Goal: Information Seeking & Learning: Learn about a topic

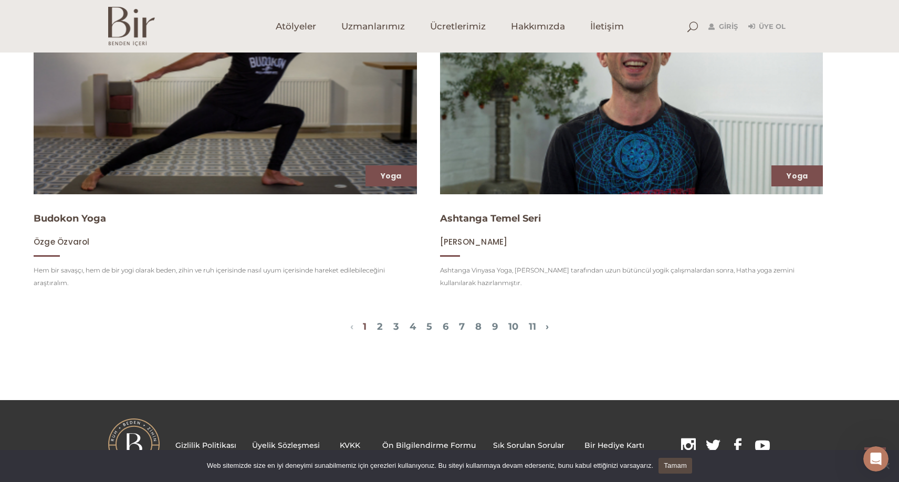
scroll to position [1419, 0]
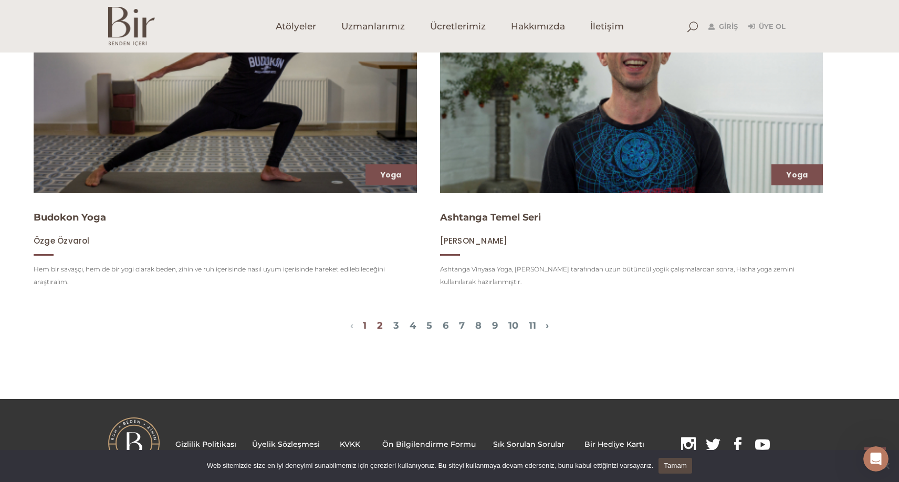
click at [377, 325] on link "2" at bounding box center [380, 326] width 6 height 12
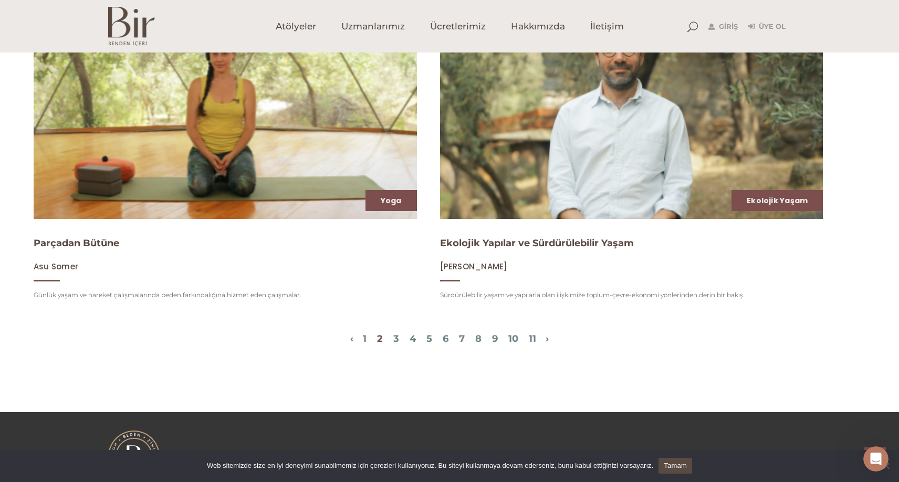
scroll to position [1397, 0]
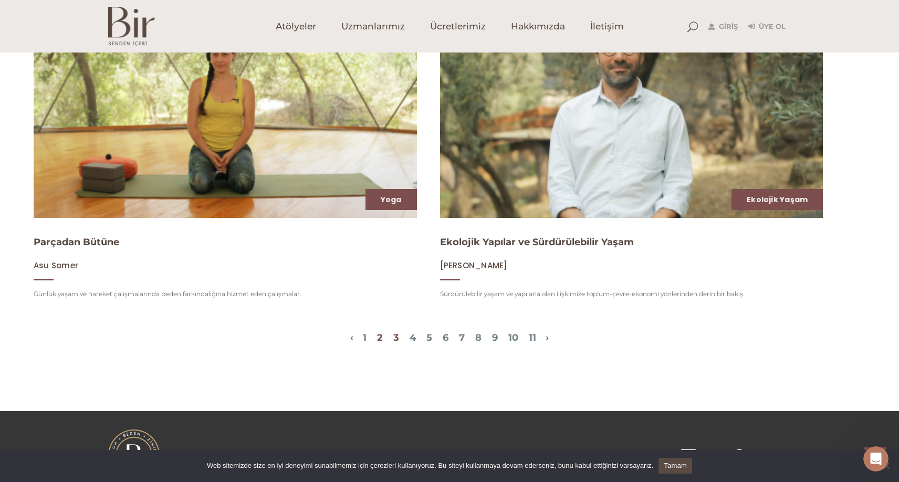
click at [393, 336] on link "3" at bounding box center [396, 338] width 6 height 12
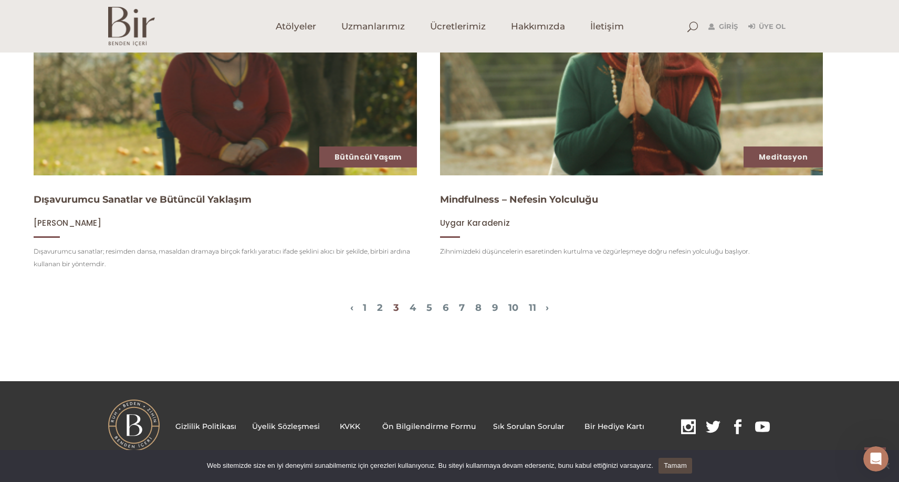
scroll to position [1451, 0]
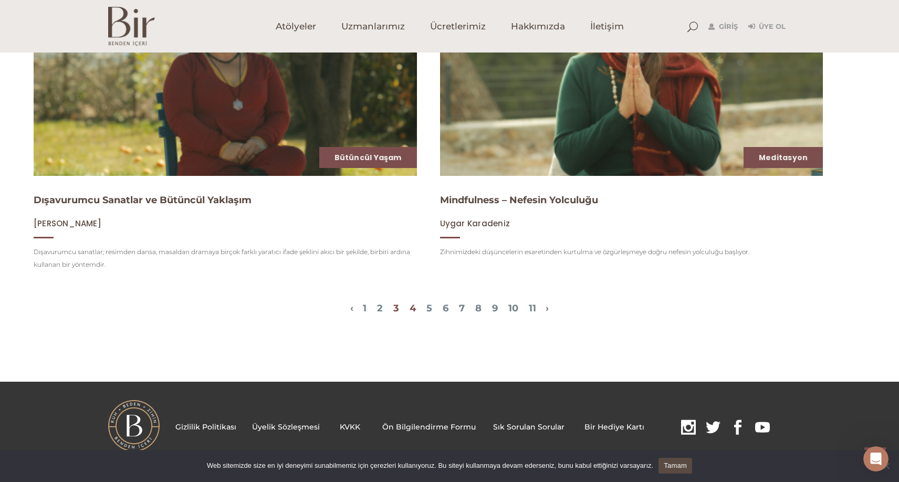
click at [410, 305] on link "4" at bounding box center [413, 309] width 6 height 12
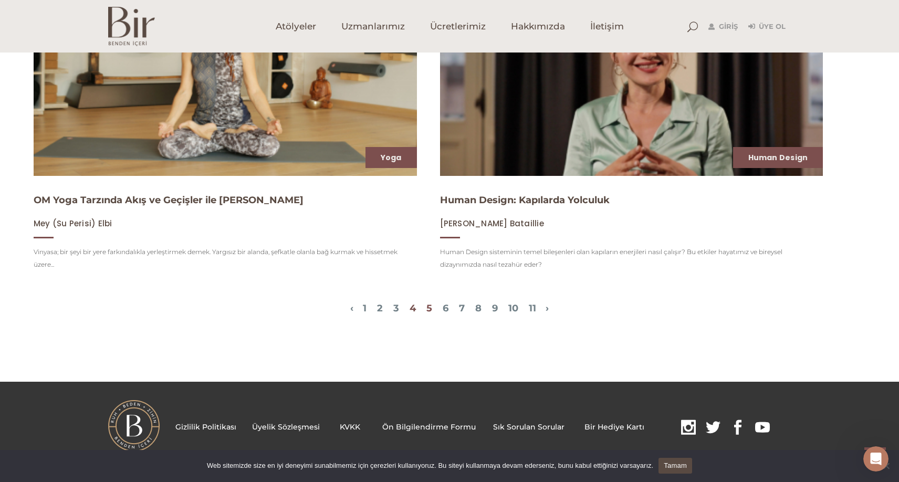
click at [427, 306] on link "5" at bounding box center [430, 309] width 6 height 12
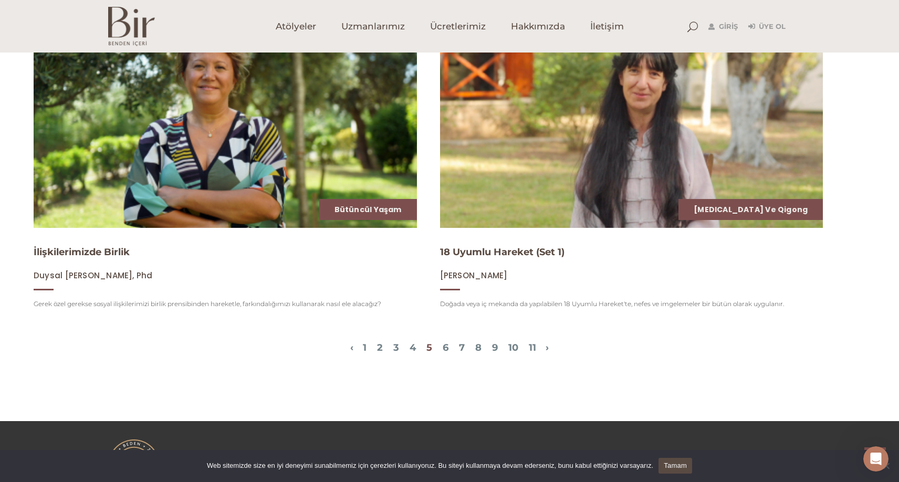
scroll to position [1412, 0]
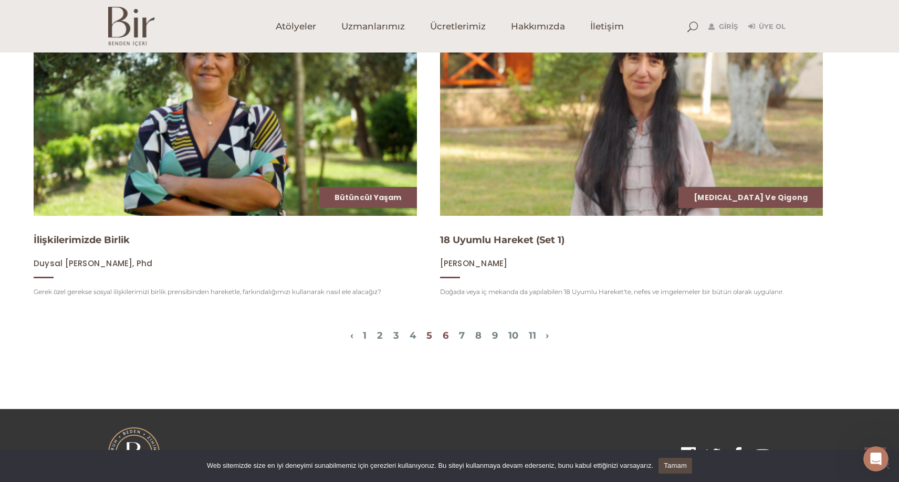
click at [447, 335] on link "6" at bounding box center [446, 336] width 6 height 12
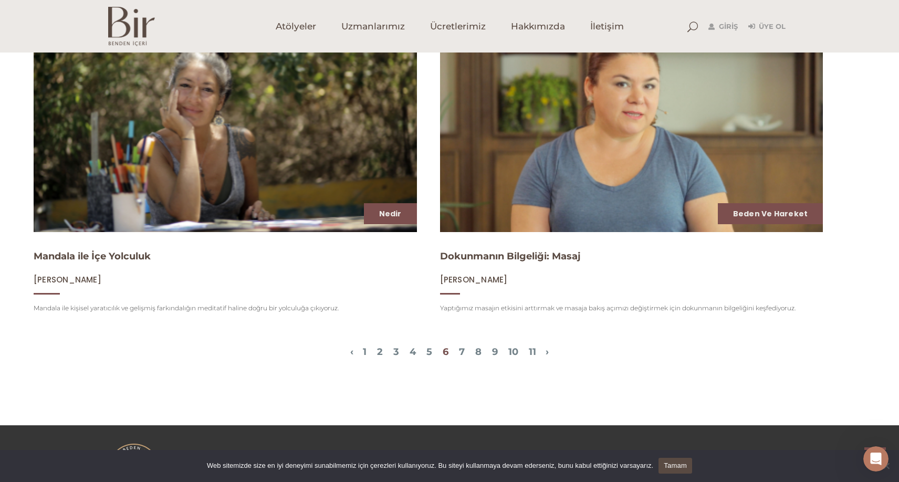
scroll to position [1395, 0]
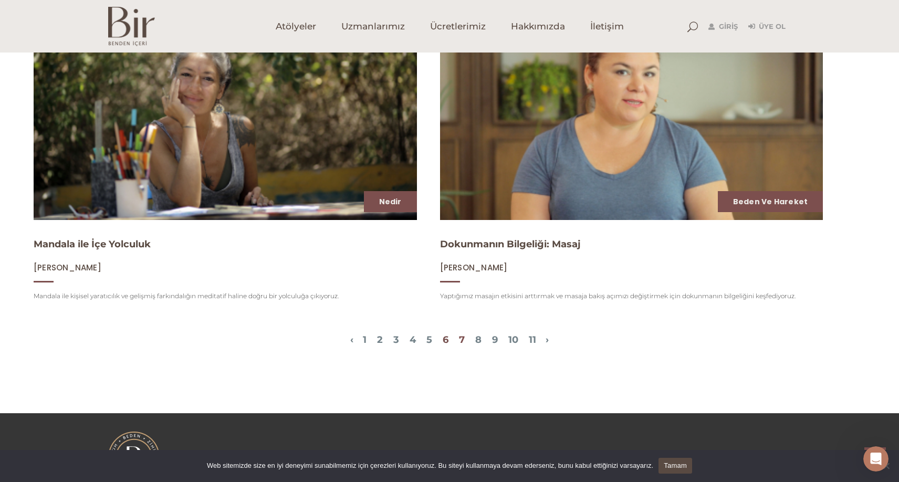
click at [463, 338] on link "7" at bounding box center [462, 340] width 6 height 12
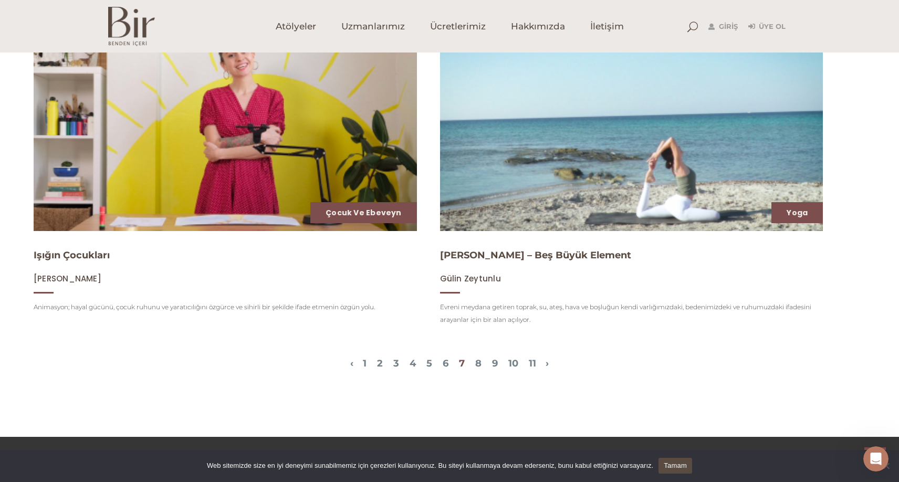
scroll to position [1403, 0]
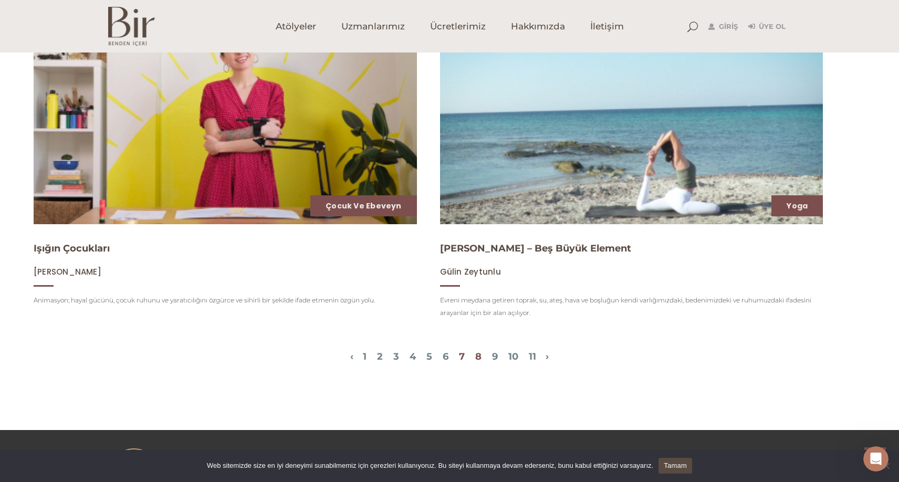
click at [482, 355] on link "8" at bounding box center [478, 357] width 6 height 12
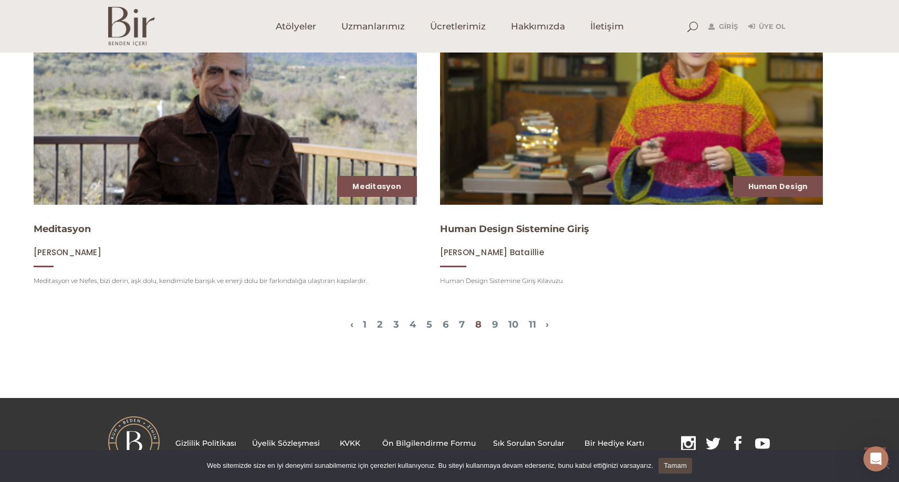
scroll to position [1422, 0]
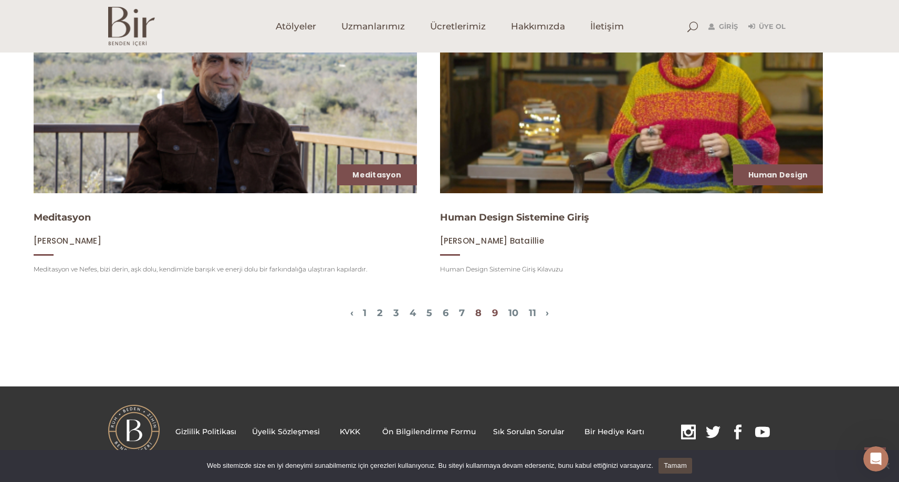
click at [498, 312] on link "9" at bounding box center [495, 313] width 6 height 12
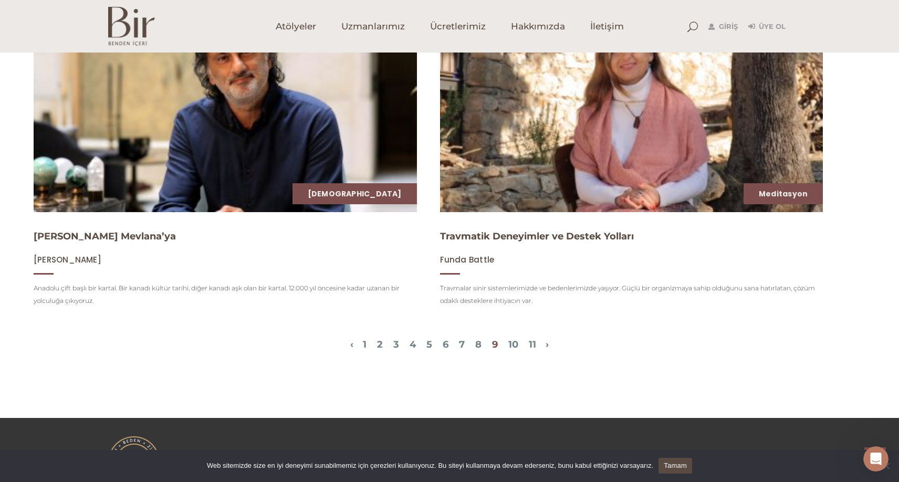
scroll to position [1433, 0]
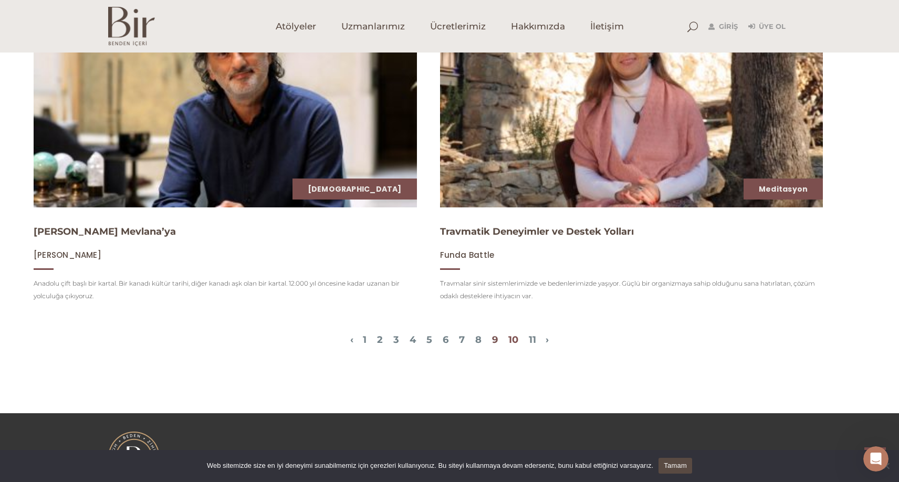
click at [519, 337] on link "10" at bounding box center [514, 340] width 10 height 12
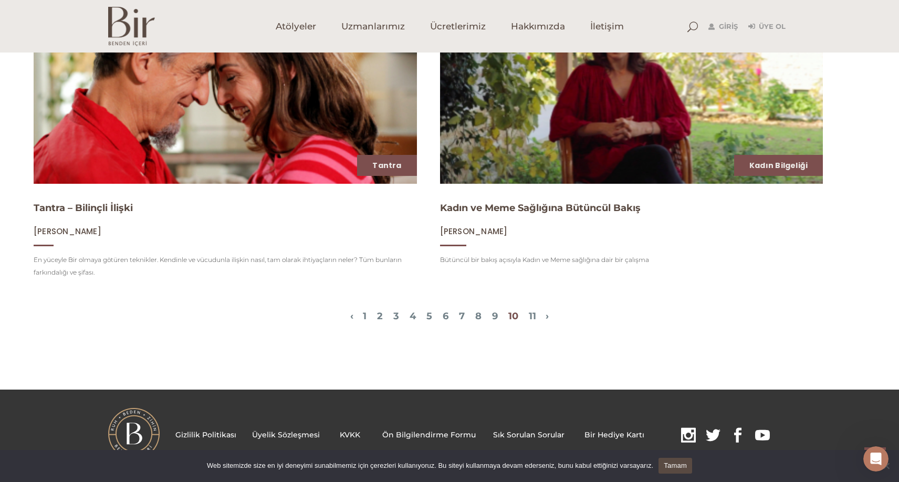
scroll to position [1456, 0]
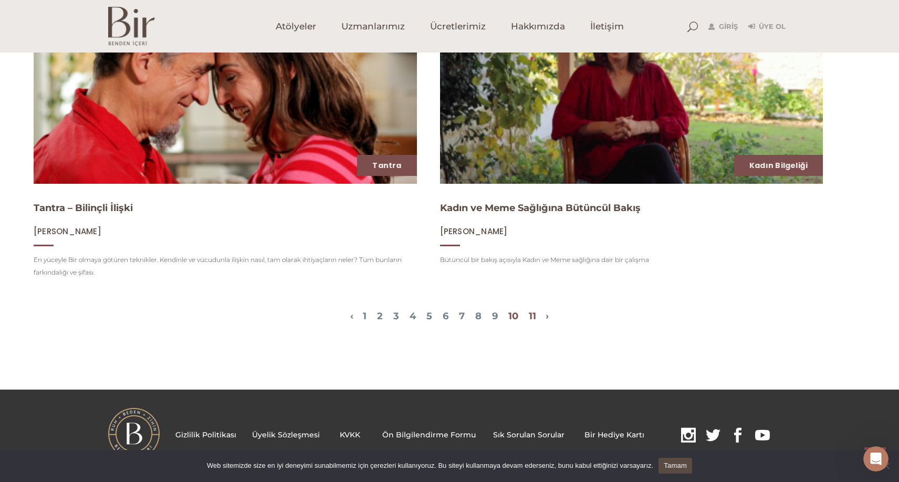
click at [536, 314] on link "11" at bounding box center [532, 316] width 7 height 12
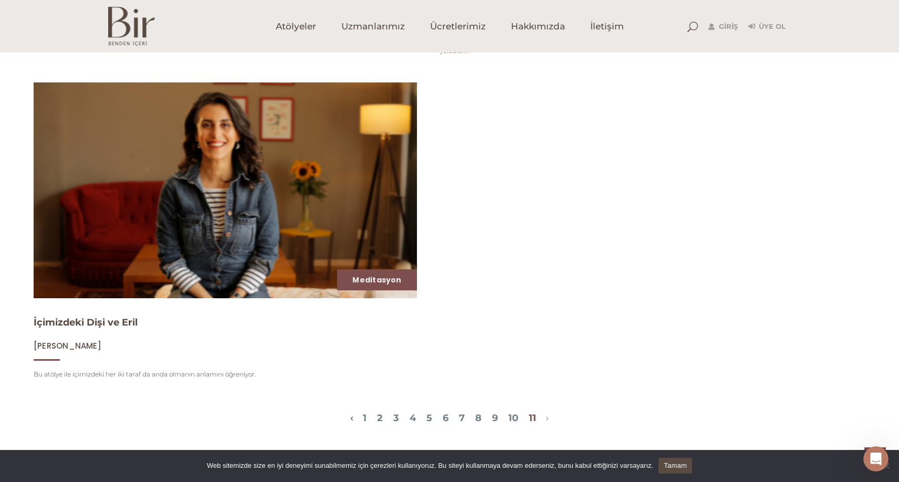
scroll to position [670, 0]
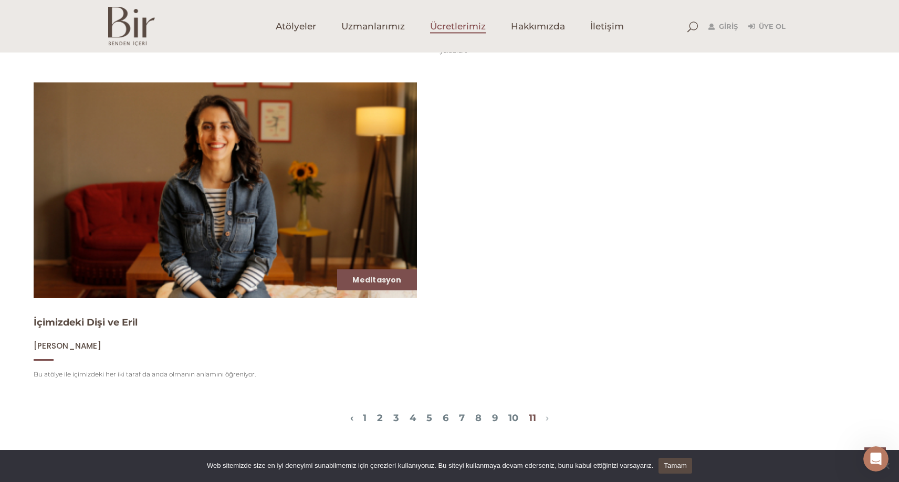
click at [451, 28] on span "Ücretlerimiz" at bounding box center [458, 26] width 56 height 12
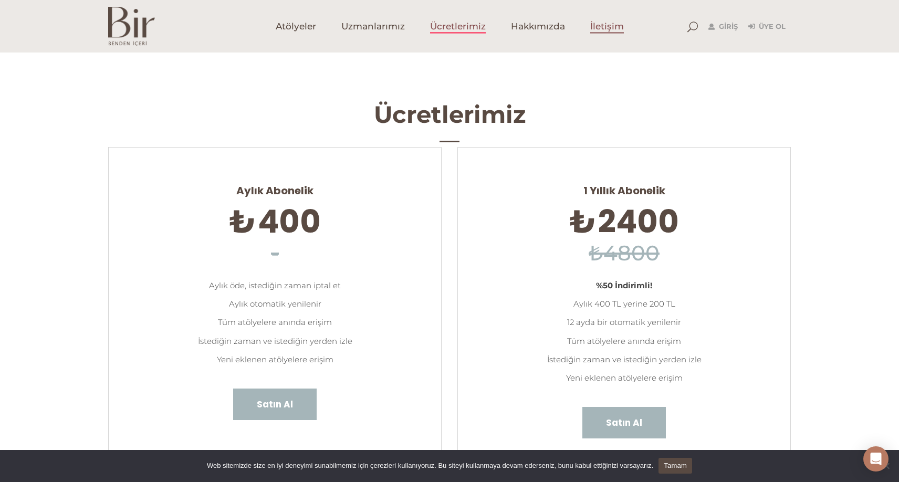
click at [604, 25] on span "İletişim" at bounding box center [607, 26] width 34 height 12
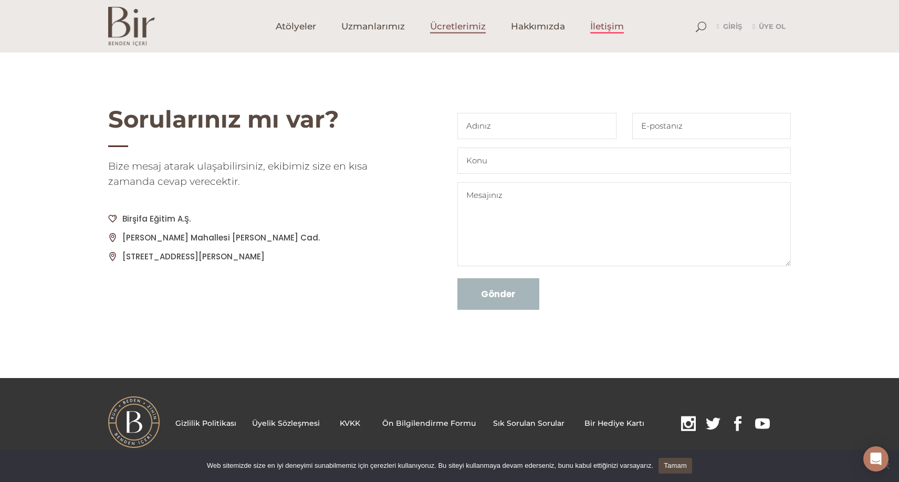
click at [441, 28] on span "Ücretlerimiz" at bounding box center [458, 26] width 56 height 12
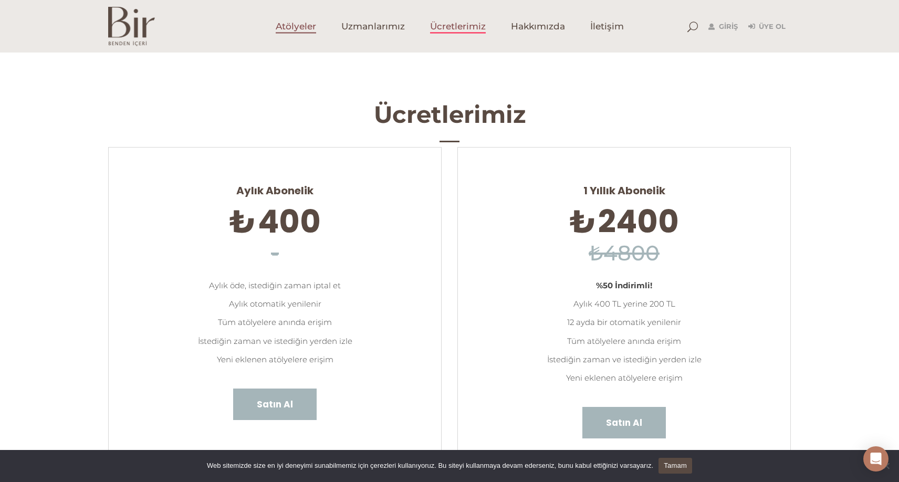
click at [299, 29] on span "Atölyeler" at bounding box center [296, 26] width 40 height 12
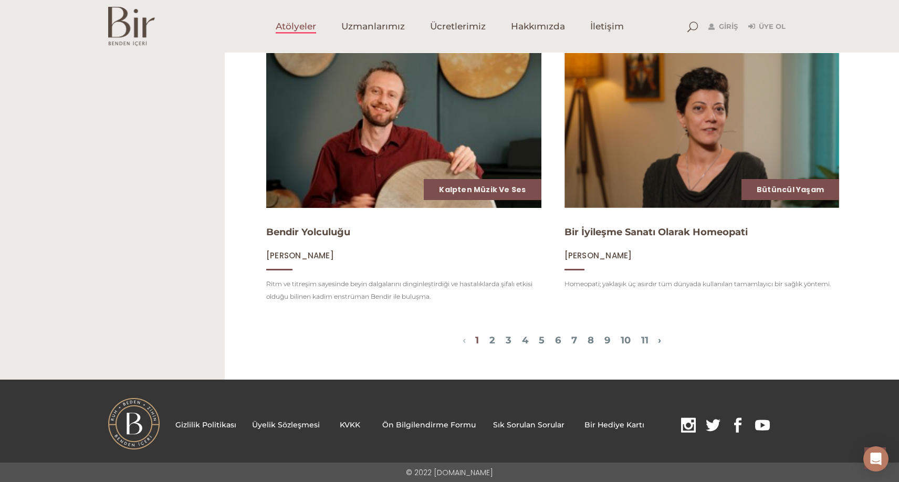
scroll to position [1251, 0]
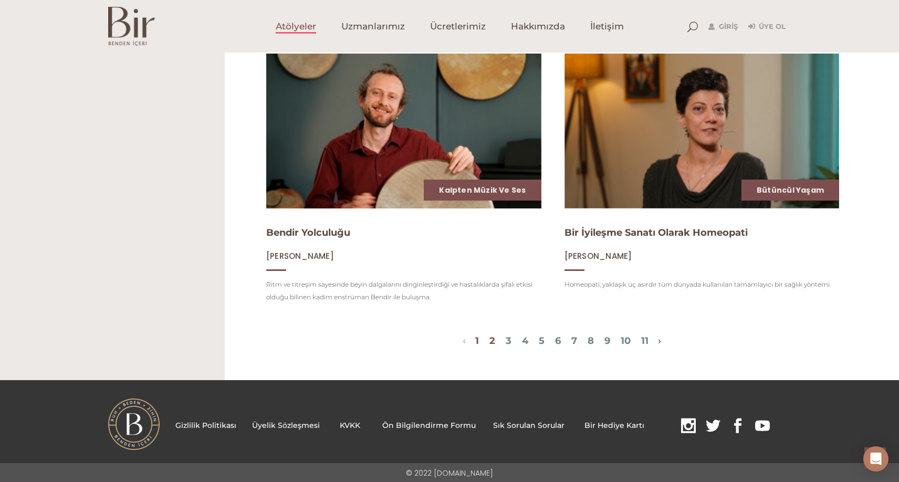
click at [490, 339] on link "2" at bounding box center [493, 341] width 6 height 12
click at [490, 338] on link "2" at bounding box center [493, 341] width 6 height 12
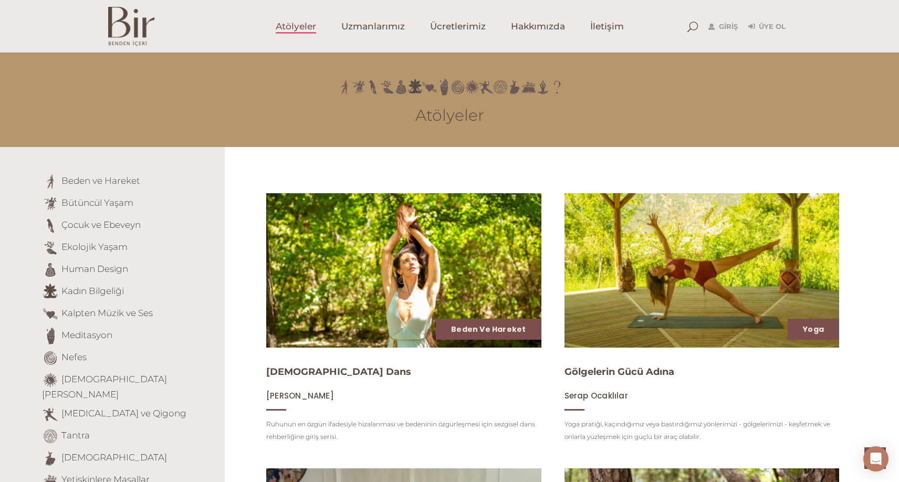
scroll to position [1251, 0]
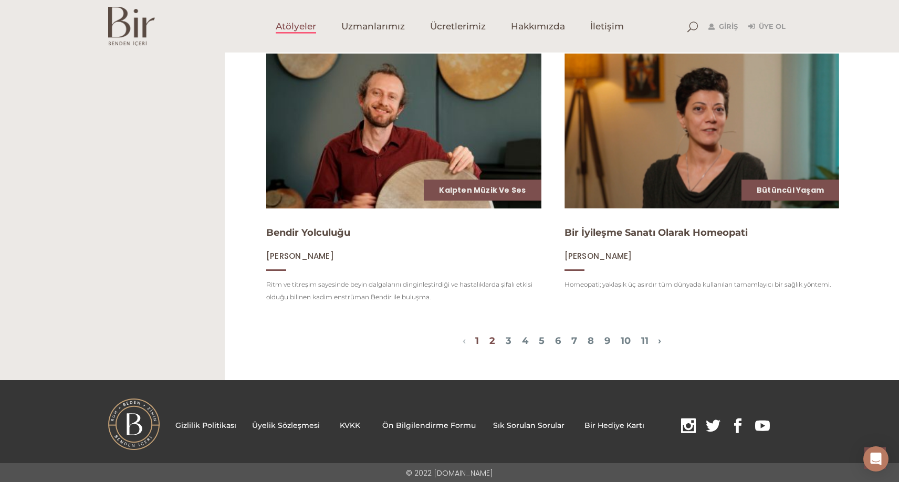
click at [490, 339] on link "2" at bounding box center [493, 341] width 6 height 12
click at [506, 337] on link "3" at bounding box center [509, 341] width 6 height 12
drag, startPoint x: 500, startPoint y: 339, endPoint x: 500, endPoint y: 333, distance: 6.8
click at [506, 337] on link "3" at bounding box center [509, 341] width 6 height 12
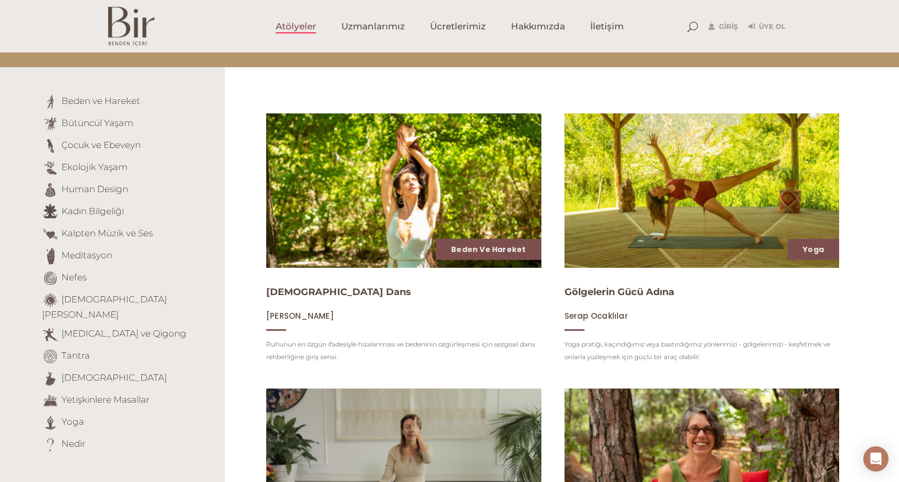
scroll to position [84, 0]
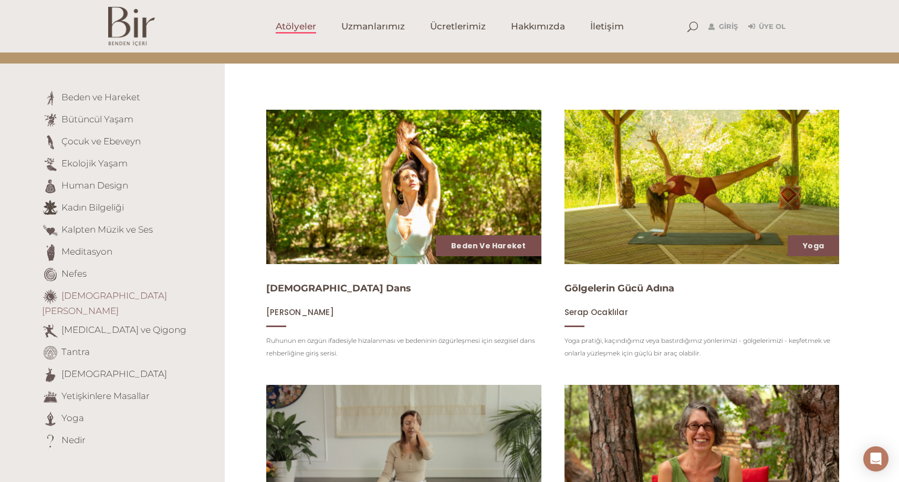
click at [94, 296] on link "[DEMOGRAPHIC_DATA][PERSON_NAME]" at bounding box center [104, 304] width 125 height 26
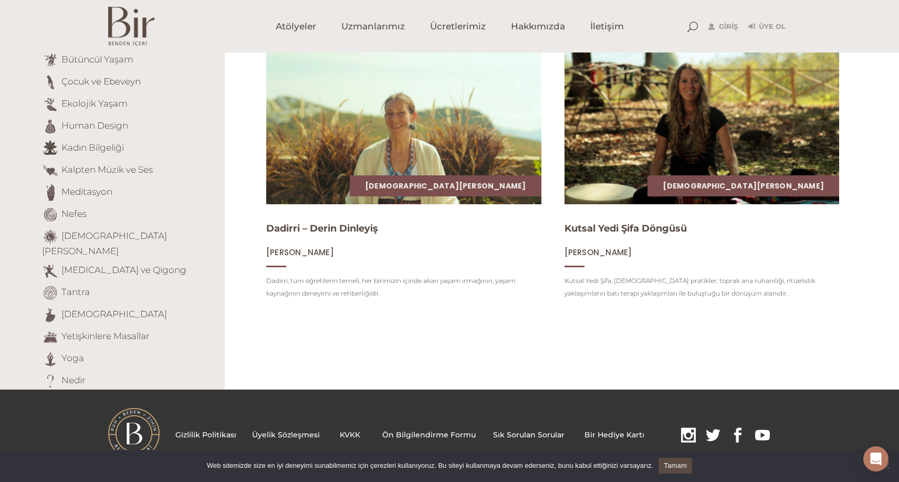
scroll to position [142, 0]
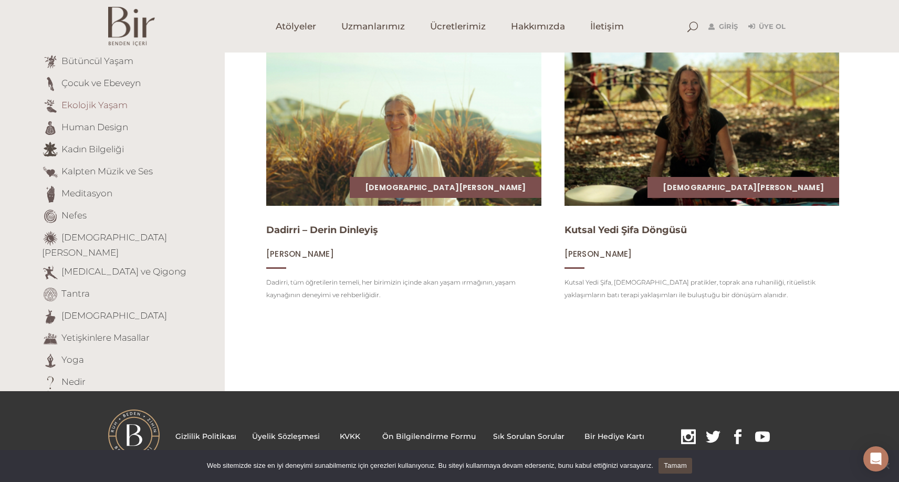
click at [105, 106] on link "Ekolojik Yaşam" at bounding box center [94, 105] width 66 height 11
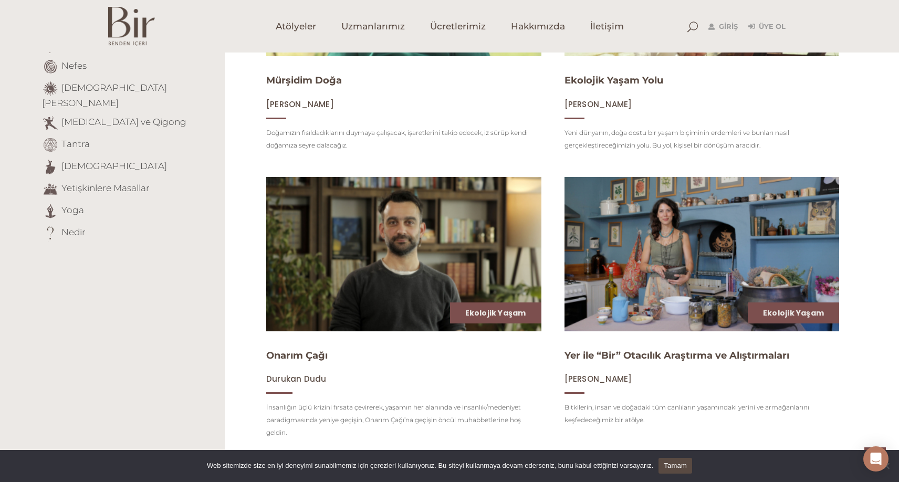
scroll to position [292, 0]
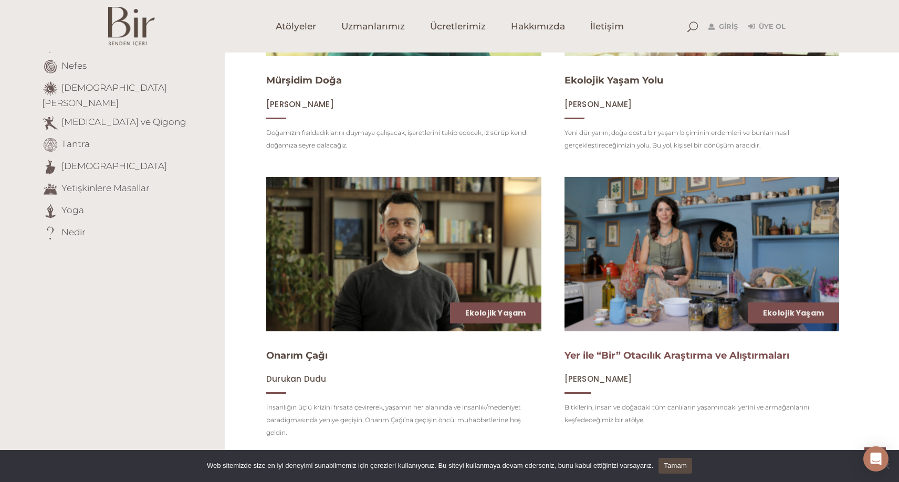
click at [656, 355] on link "Yer ile “Bir” Otacılık Araştırma ve Alıştırmaları" at bounding box center [677, 356] width 225 height 12
